Goal: Task Accomplishment & Management: Manage account settings

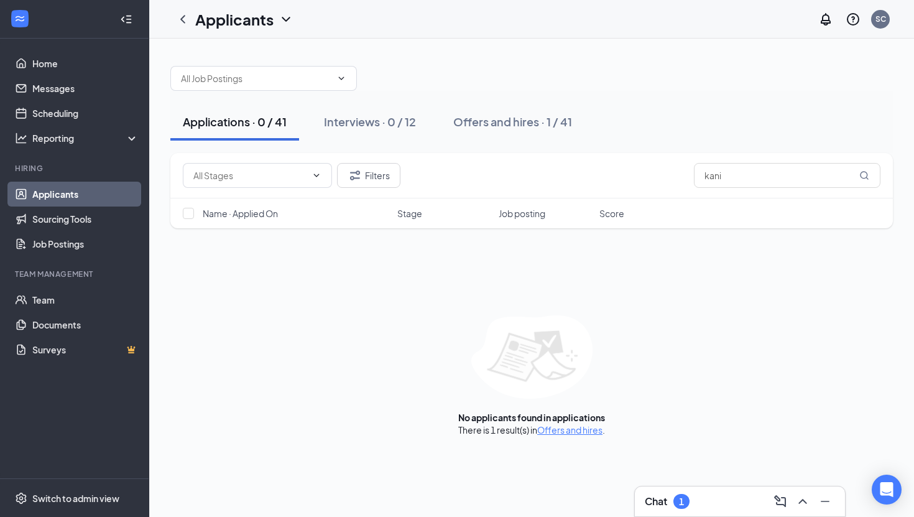
click at [254, 121] on div "Applications · 0 / 41" at bounding box center [235, 122] width 104 height 16
click at [727, 180] on input "kani" at bounding box center [787, 175] width 187 height 25
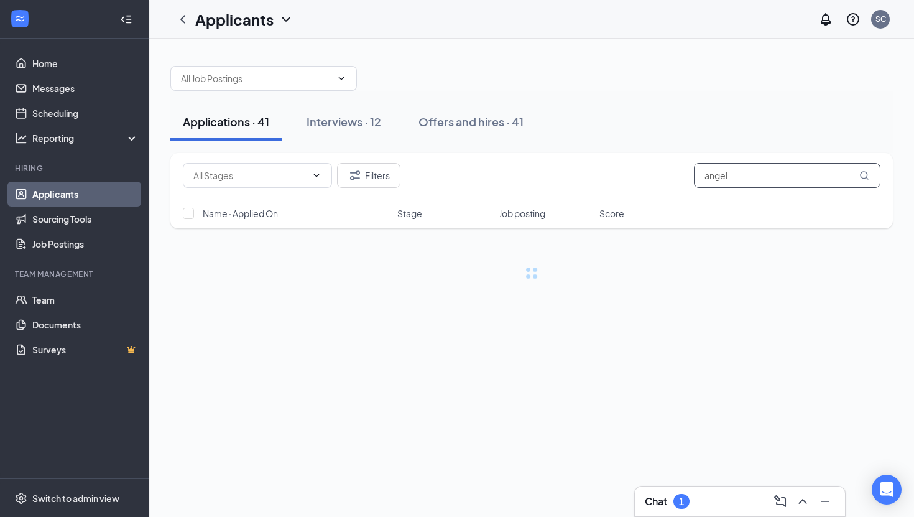
type input "angel"
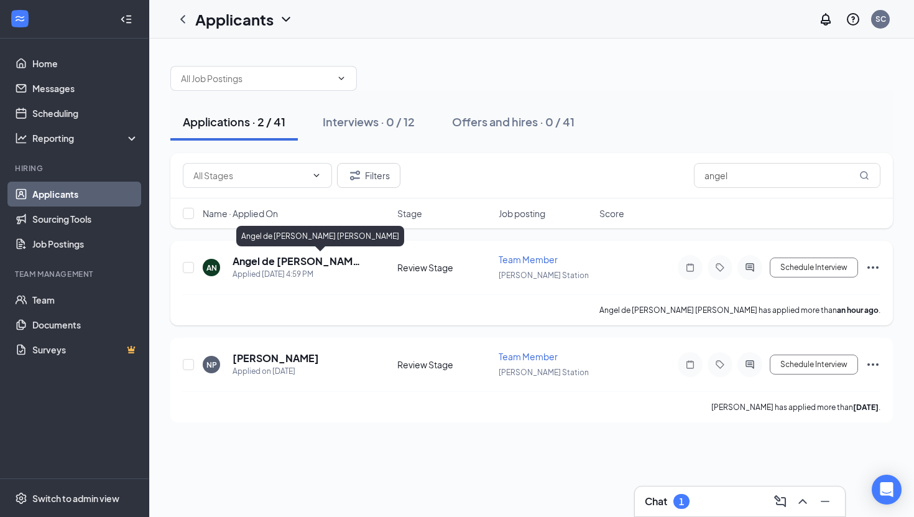
click at [316, 263] on h5 "Angel de [PERSON_NAME] [PERSON_NAME]" at bounding box center [298, 261] width 131 height 14
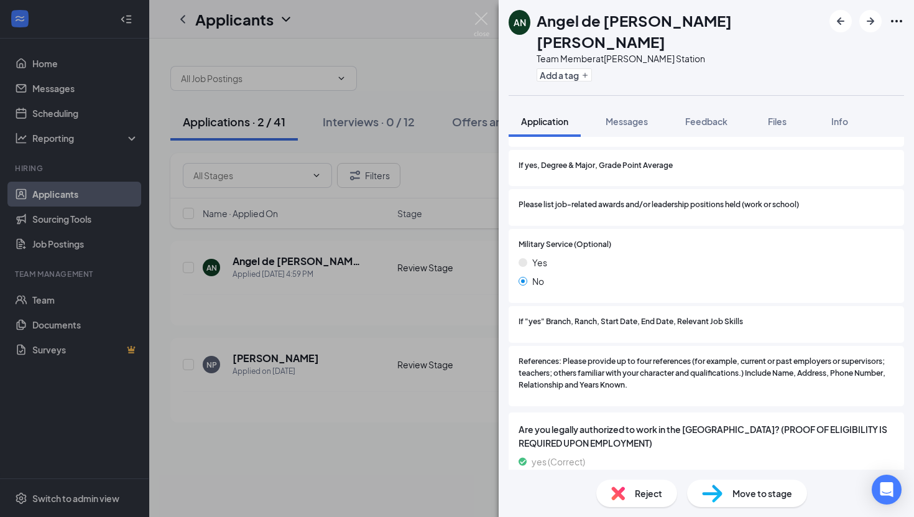
scroll to position [1303, 0]
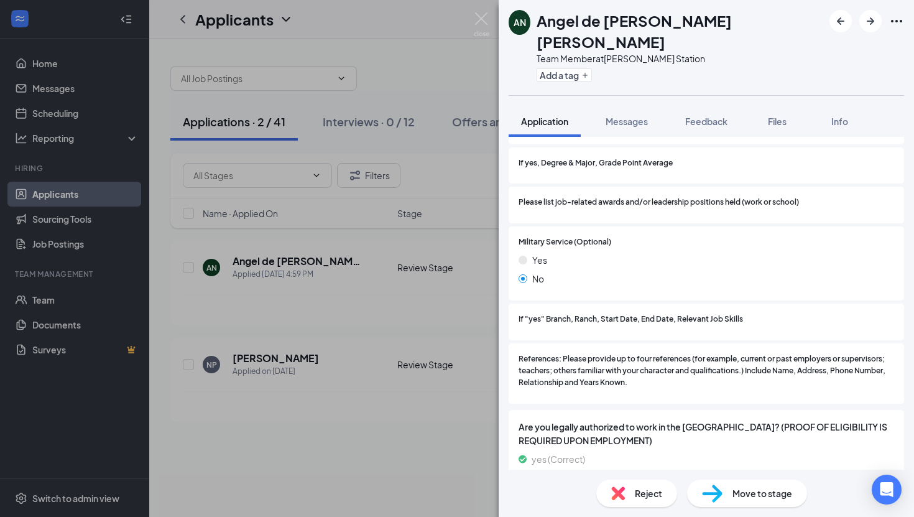
click at [714, 493] on img at bounding box center [712, 493] width 21 height 18
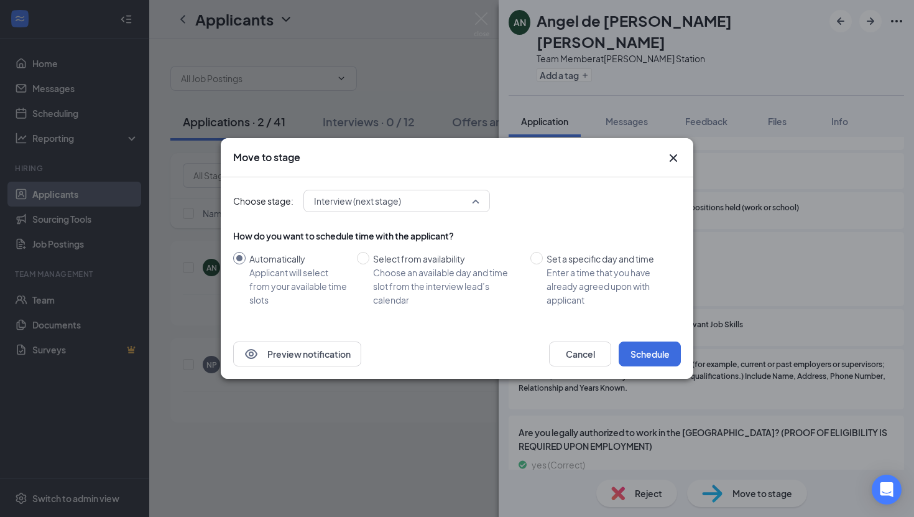
click at [459, 198] on span "Interview (next stage)" at bounding box center [391, 200] width 154 height 19
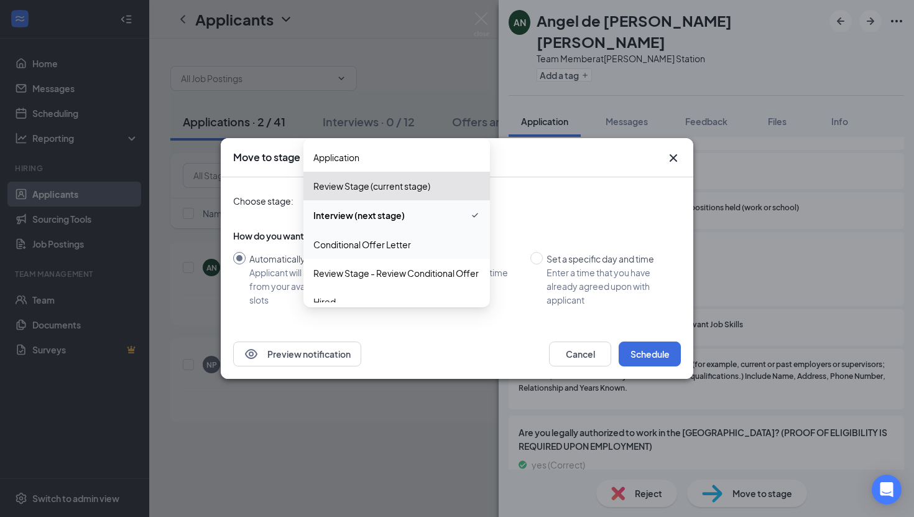
click at [393, 247] on span "Conditional Offer Letter" at bounding box center [362, 245] width 98 height 14
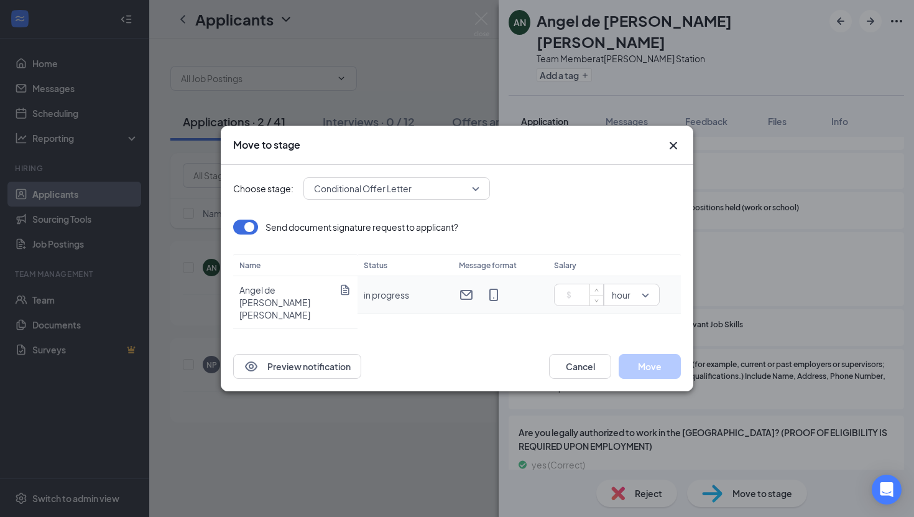
click at [563, 303] on input at bounding box center [582, 294] width 44 height 19
type input "11.5"
click at [635, 360] on button "Move" at bounding box center [650, 366] width 62 height 25
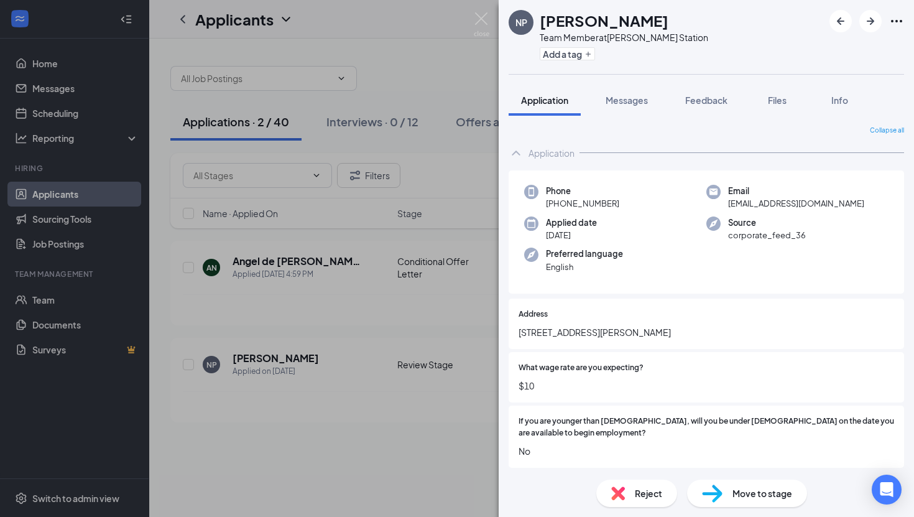
click at [376, 80] on div "NP [PERSON_NAME] Team Member at [PERSON_NAME][GEOGRAPHIC_DATA] Add a tag Applic…" at bounding box center [457, 258] width 914 height 517
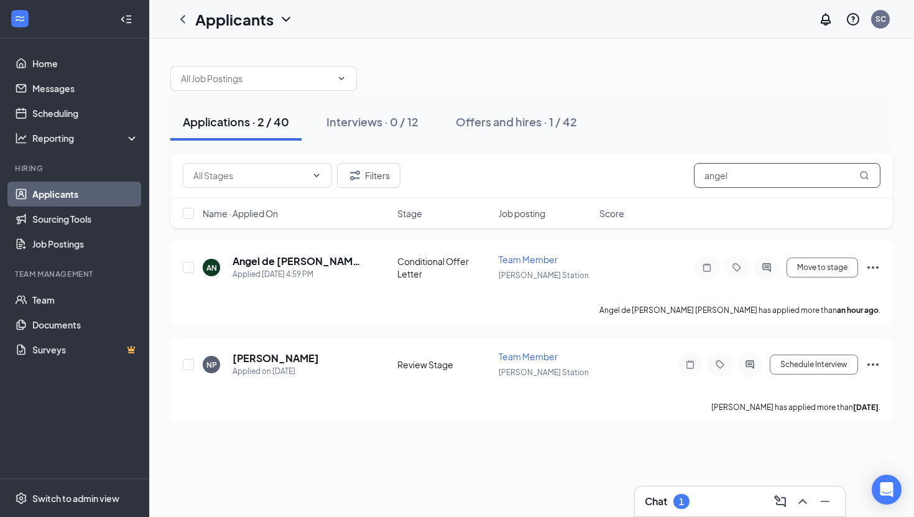
click at [720, 173] on input "angel" at bounding box center [787, 175] width 187 height 25
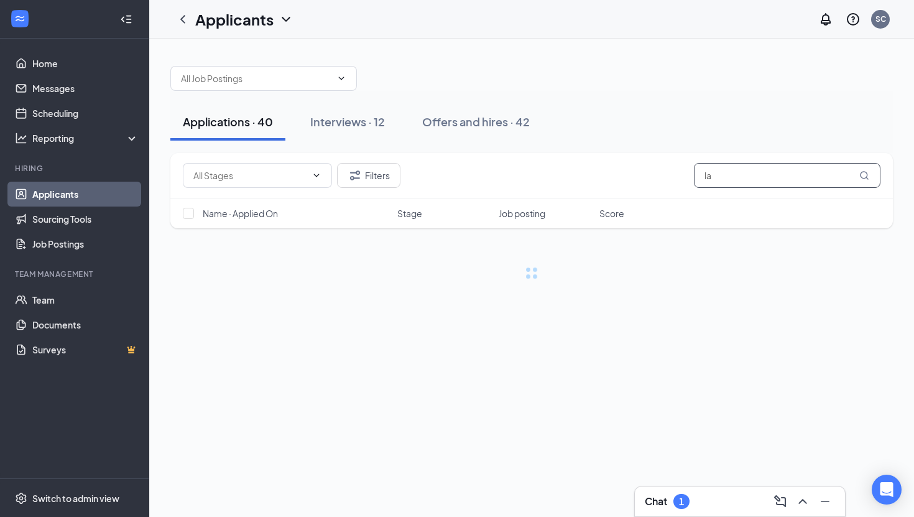
type input "l"
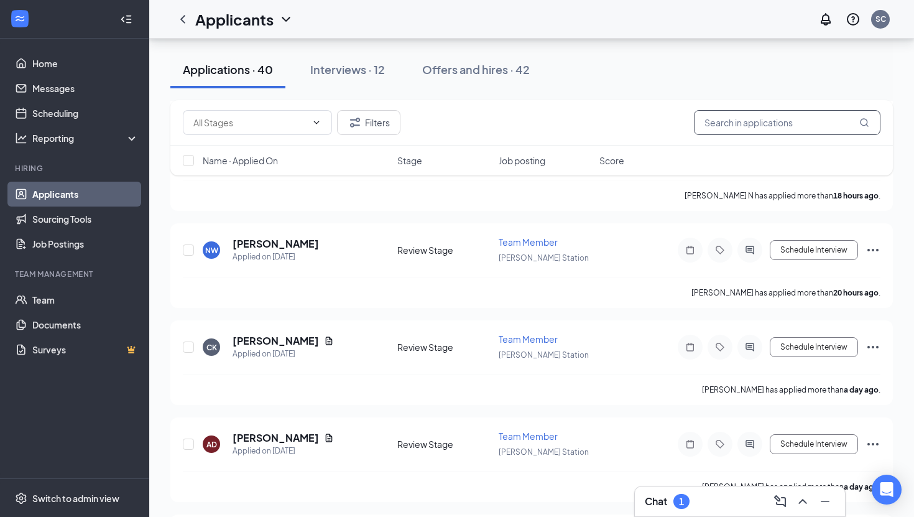
scroll to position [704, 0]
